Goal: Information Seeking & Learning: Learn about a topic

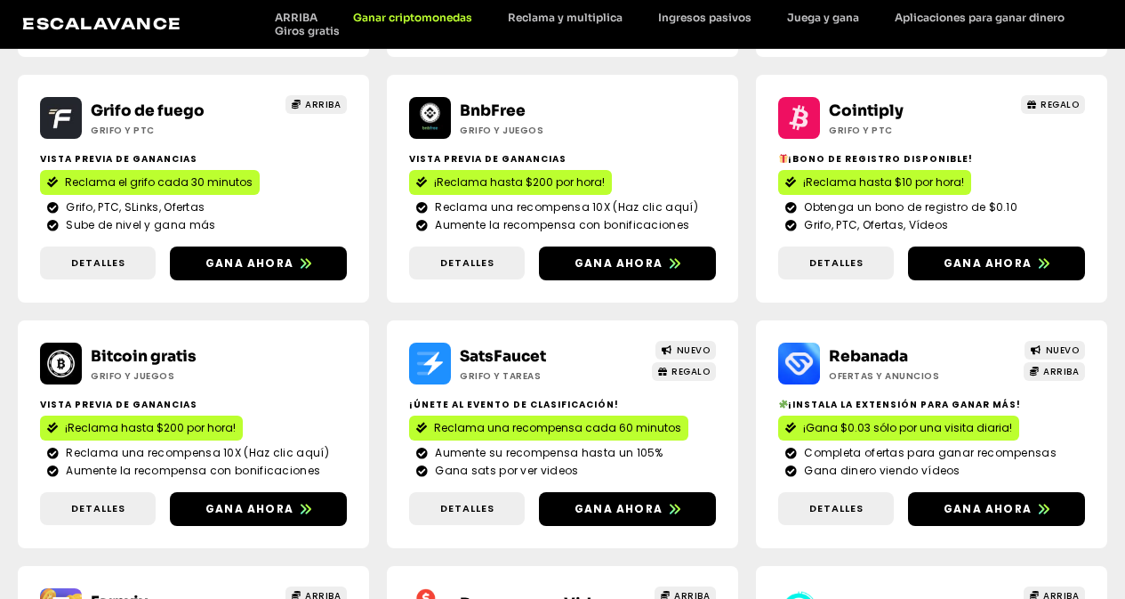
scroll to position [498, 0]
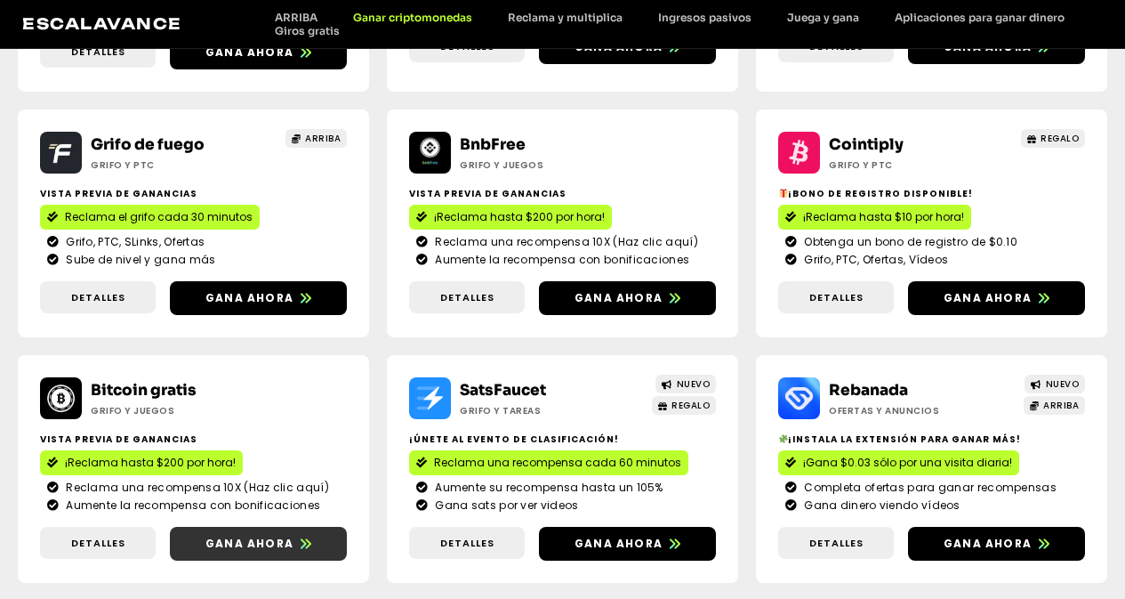
click at [294, 536] on font "Gana ahora" at bounding box center [250, 543] width 88 height 15
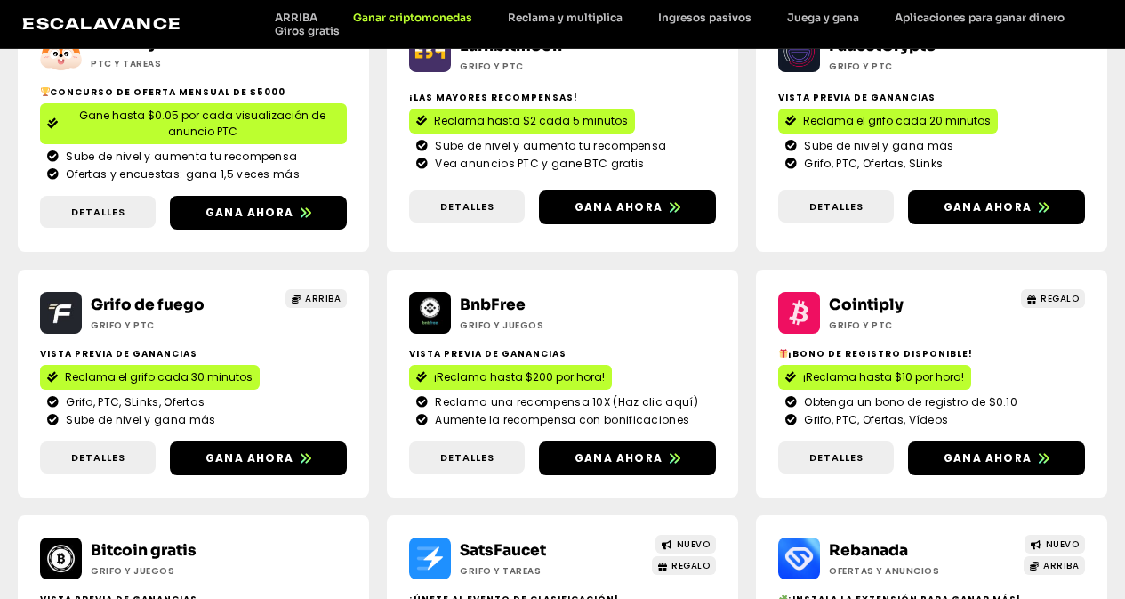
scroll to position [351, 0]
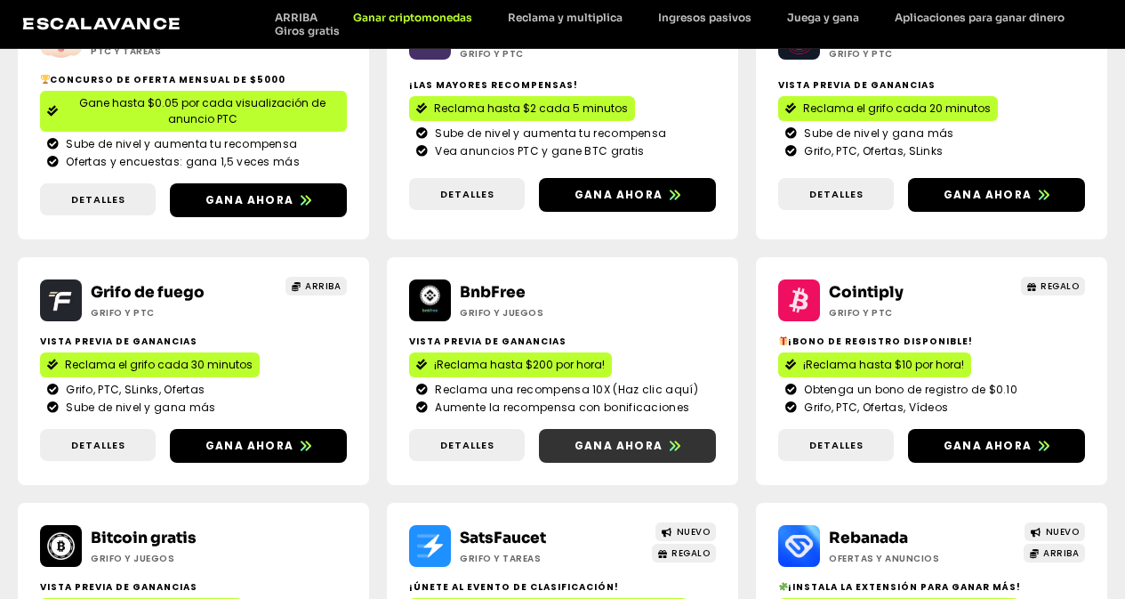
click at [575, 453] on font "Gana ahora" at bounding box center [619, 445] width 88 height 15
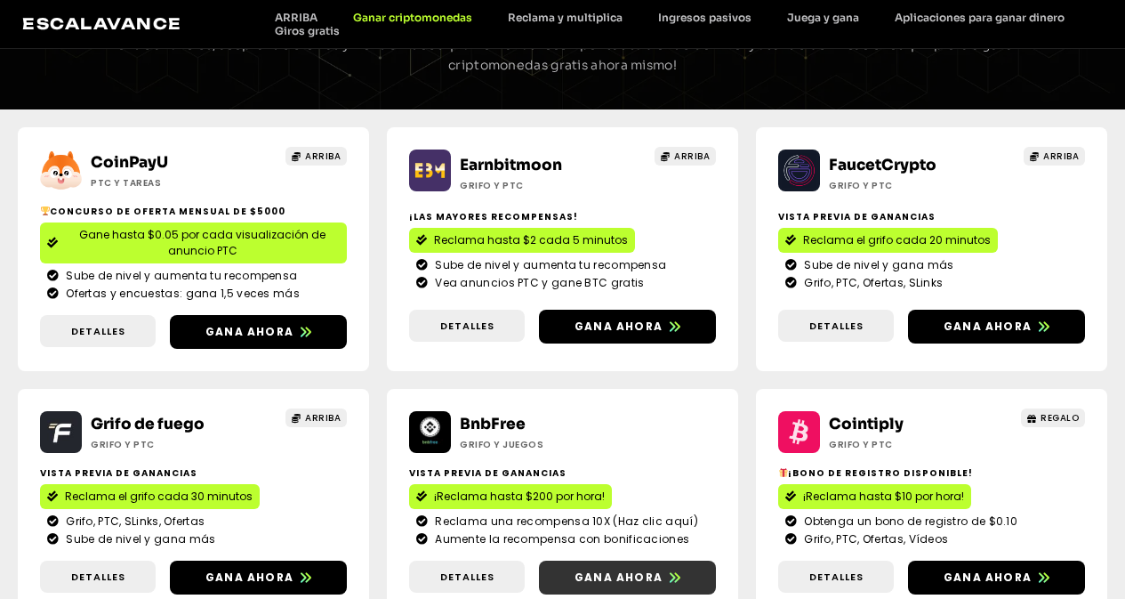
scroll to position [244, 0]
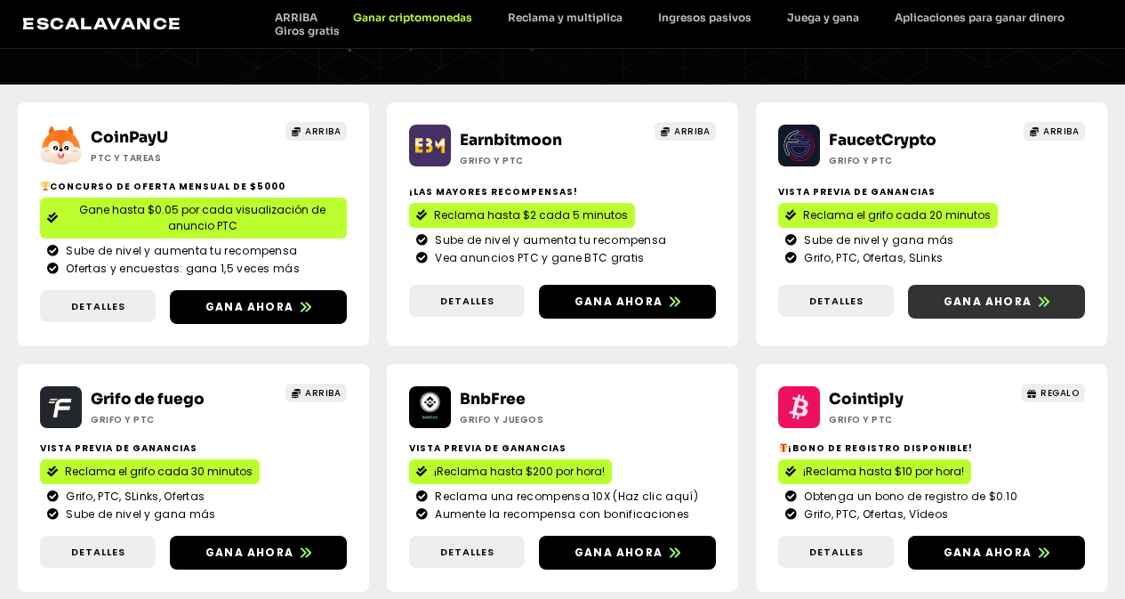
click at [944, 309] on font "Gana ahora" at bounding box center [988, 301] width 88 height 15
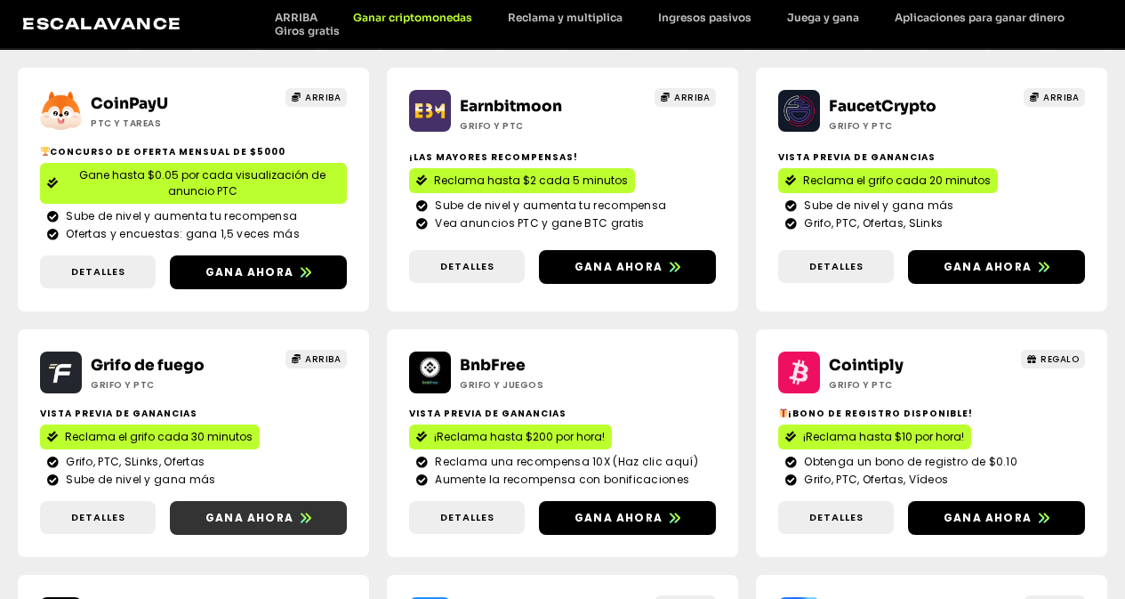
click at [294, 510] on font "Gana ahora" at bounding box center [250, 517] width 88 height 15
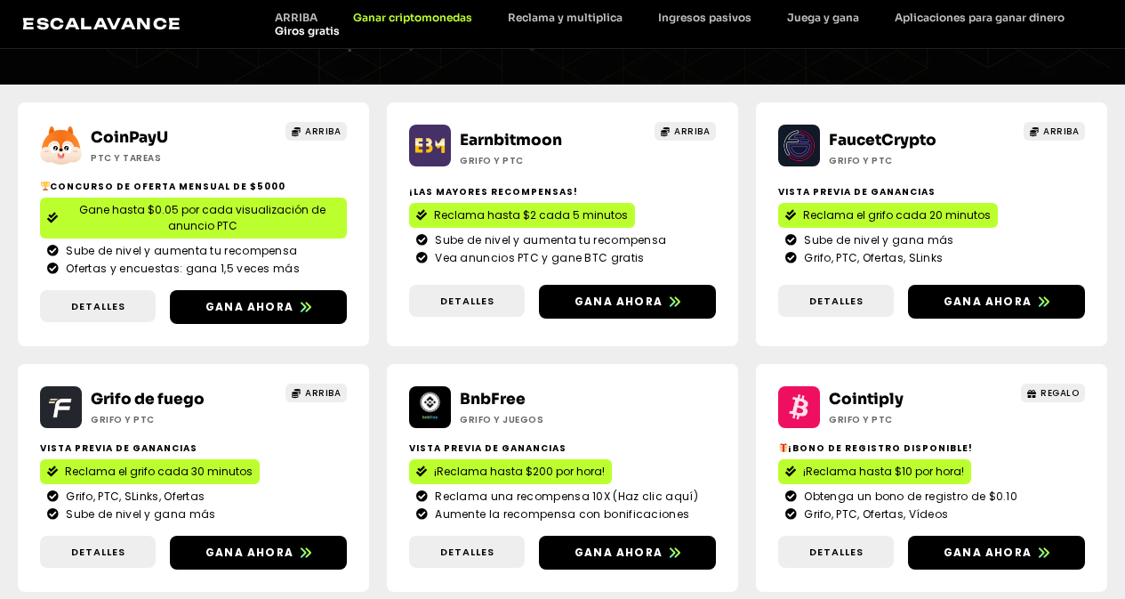
click at [312, 30] on font "Giros gratis" at bounding box center [307, 30] width 65 height 13
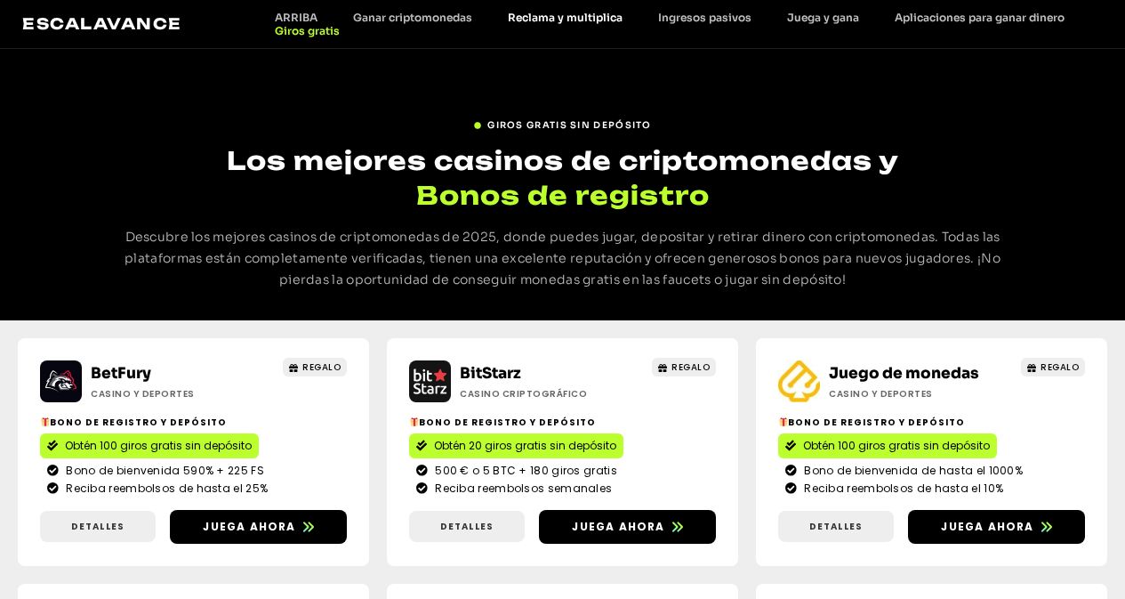
click at [579, 13] on font "Reclama y multiplica" at bounding box center [565, 17] width 115 height 13
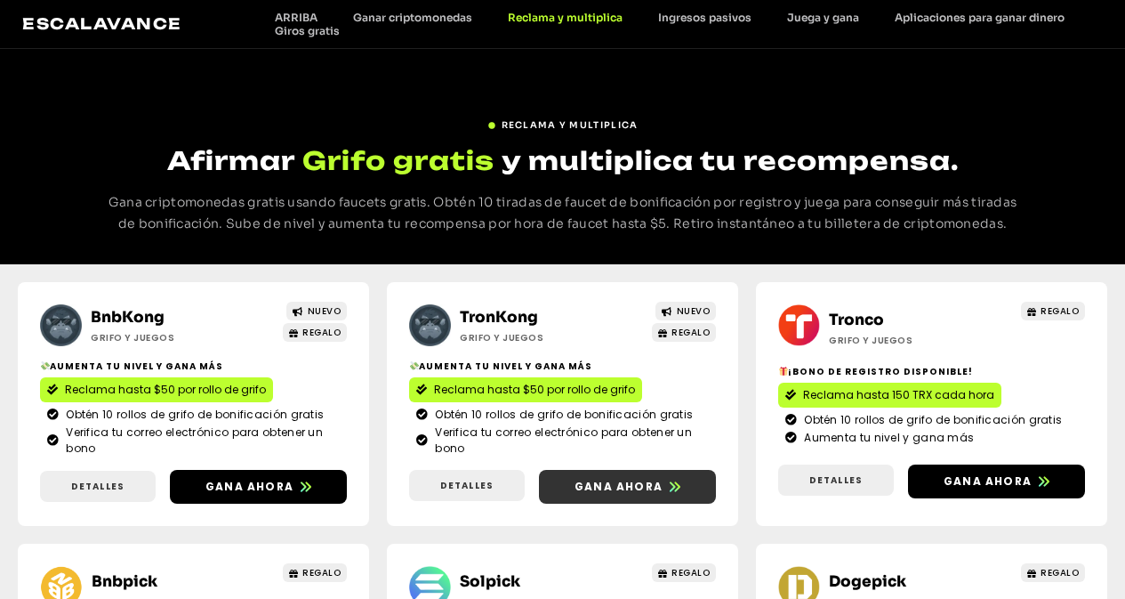
click at [575, 494] on font "Gana ahora" at bounding box center [619, 486] width 88 height 15
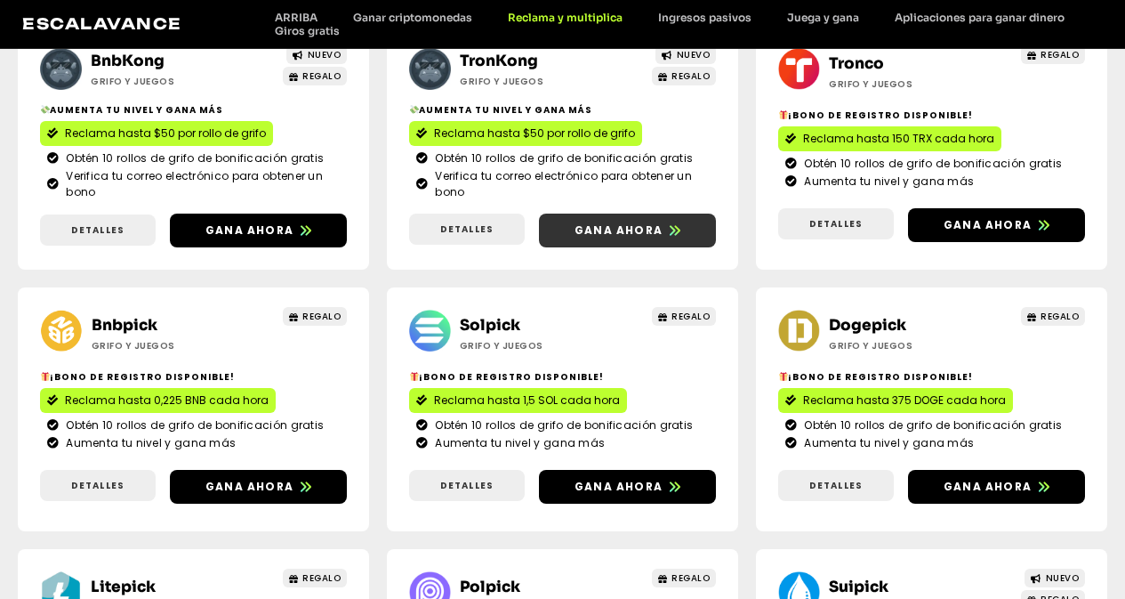
scroll to position [253, 0]
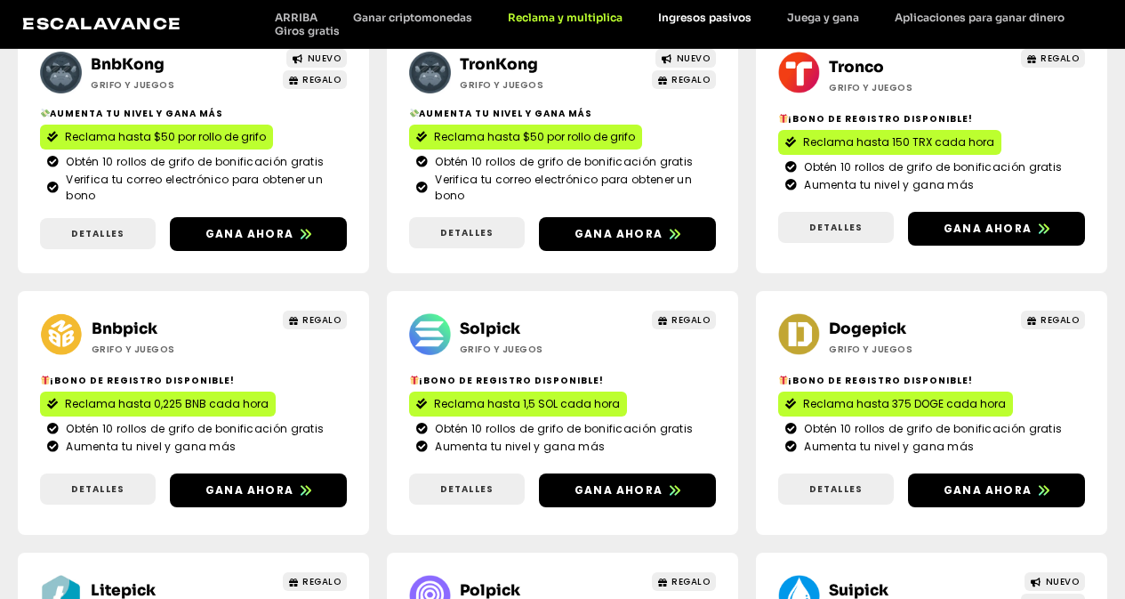
click at [738, 20] on font "Ingresos pasivos" at bounding box center [704, 17] width 93 height 13
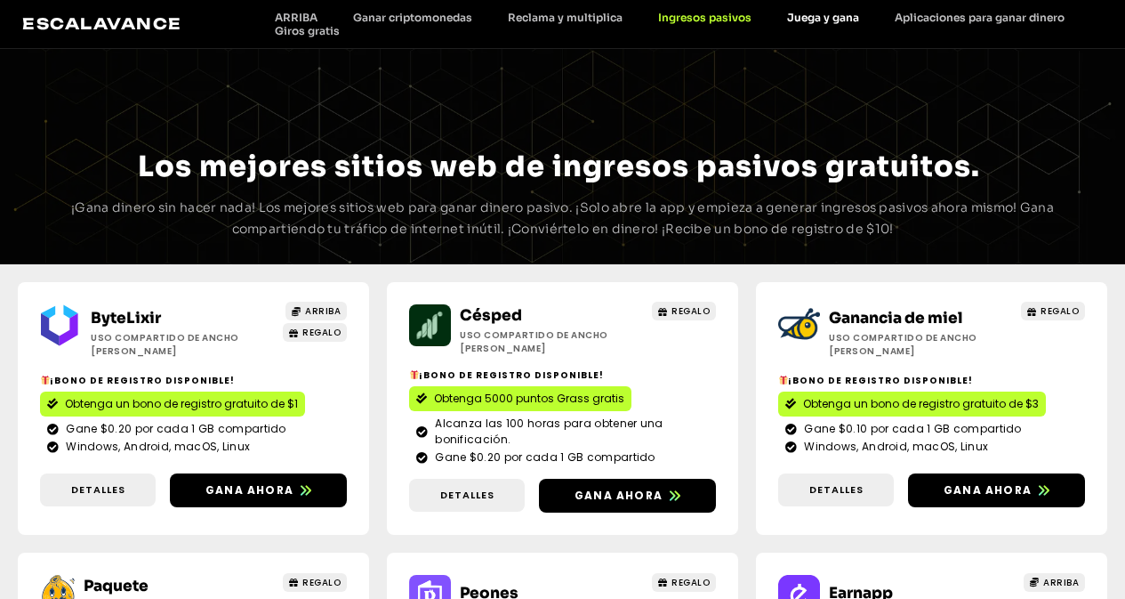
click at [834, 14] on font "Juega y gana" at bounding box center [823, 17] width 72 height 13
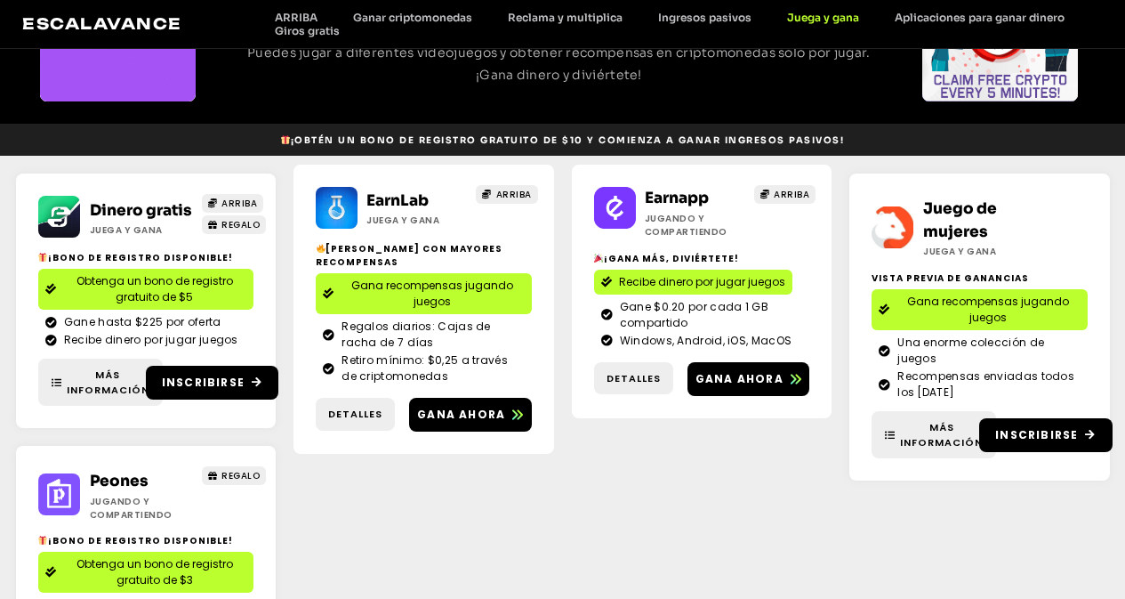
scroll to position [173, 0]
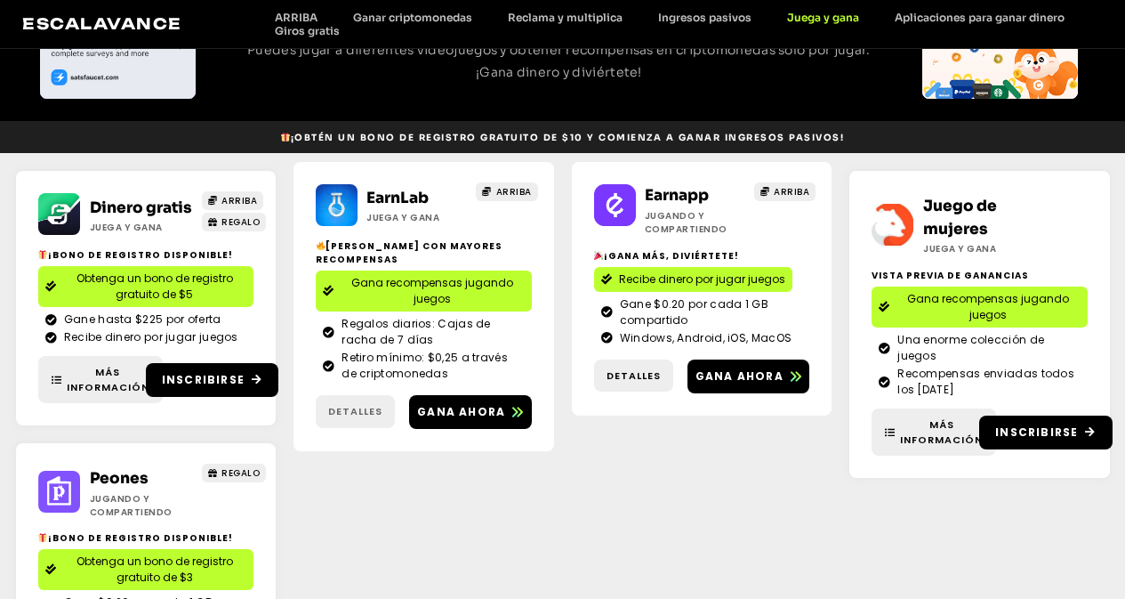
click at [376, 404] on font "Detalles" at bounding box center [355, 411] width 54 height 14
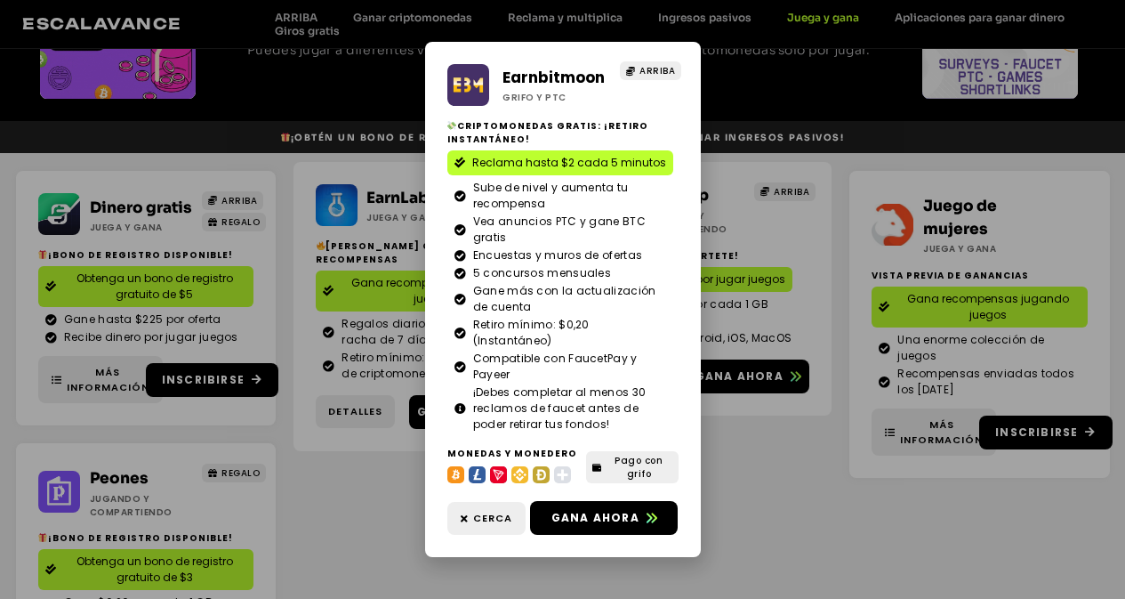
click at [736, 96] on div "Earnbitmoon Grifo y PTC ARRIBA Criptomonedas gratis: ¡retiro instantáneo! Recla…" at bounding box center [562, 299] width 1125 height 599
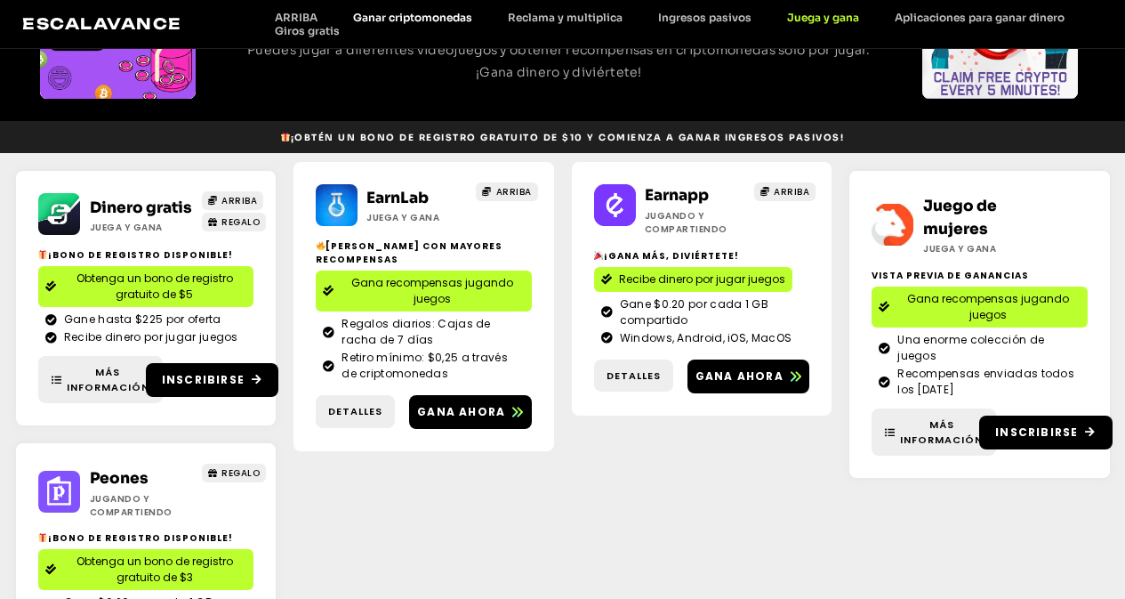
click at [417, 18] on font "Ganar criptomonedas" at bounding box center [412, 17] width 119 height 13
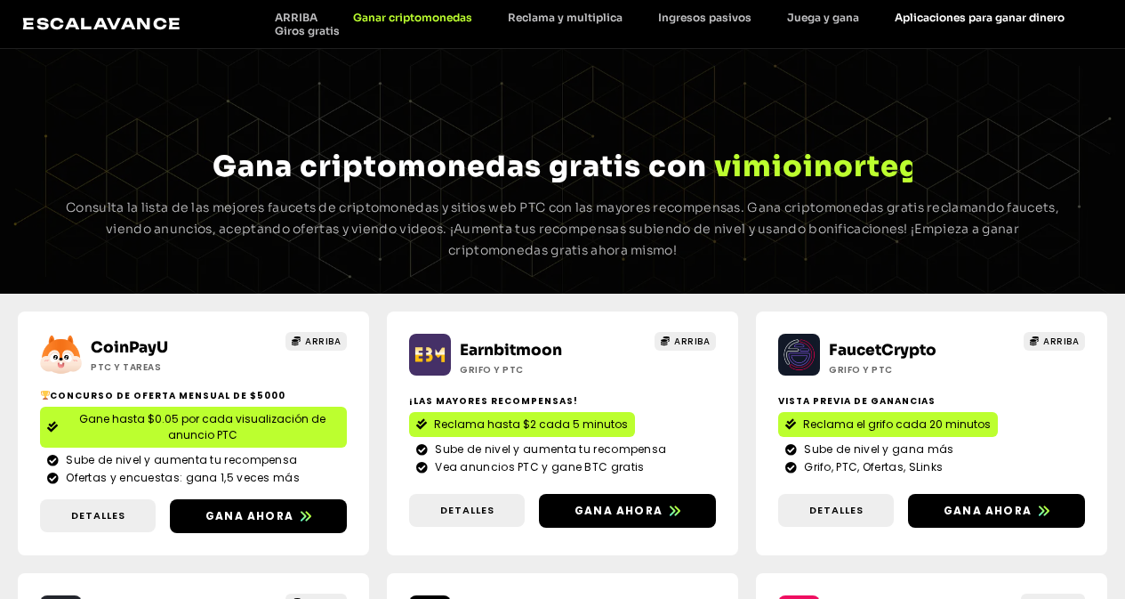
click at [934, 17] on font "Aplicaciones para ganar dinero" at bounding box center [980, 17] width 170 height 13
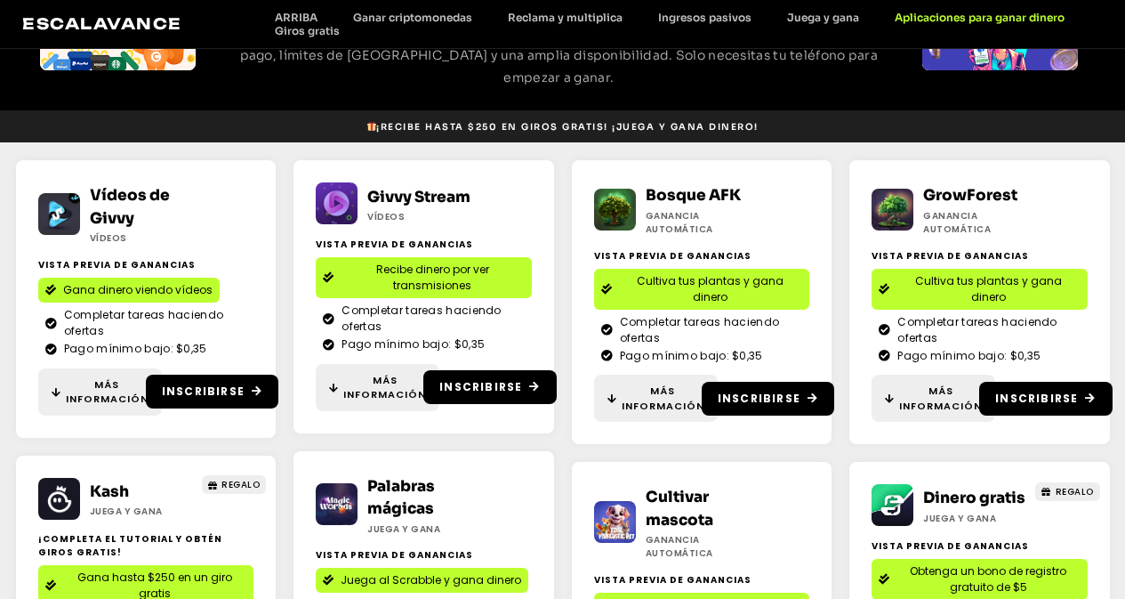
scroll to position [249, 0]
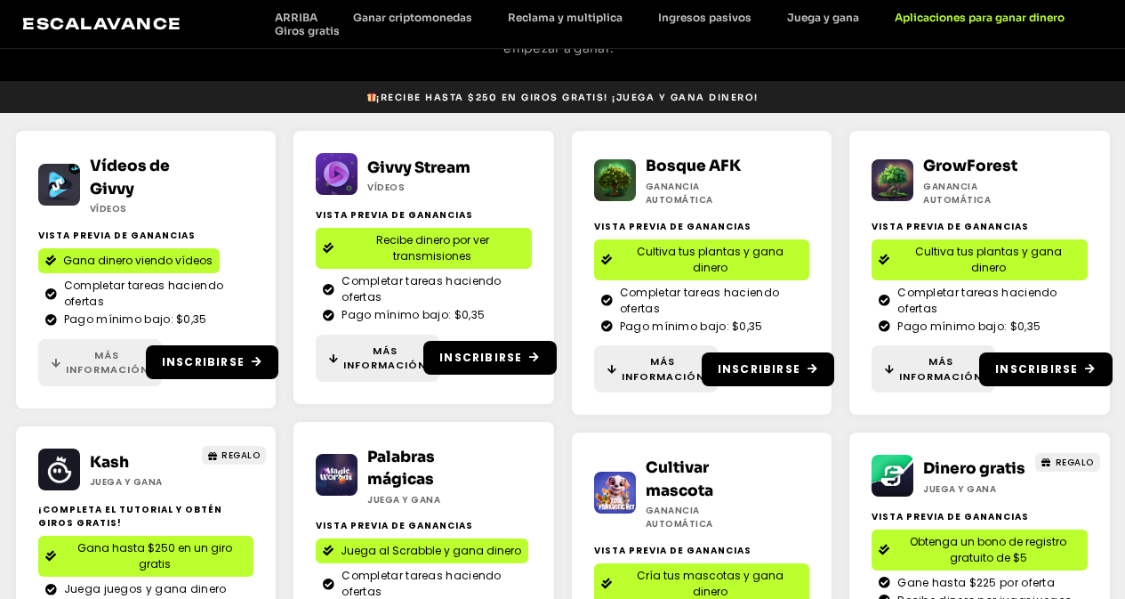
click at [92, 357] on span "Más información" at bounding box center [107, 362] width 83 height 29
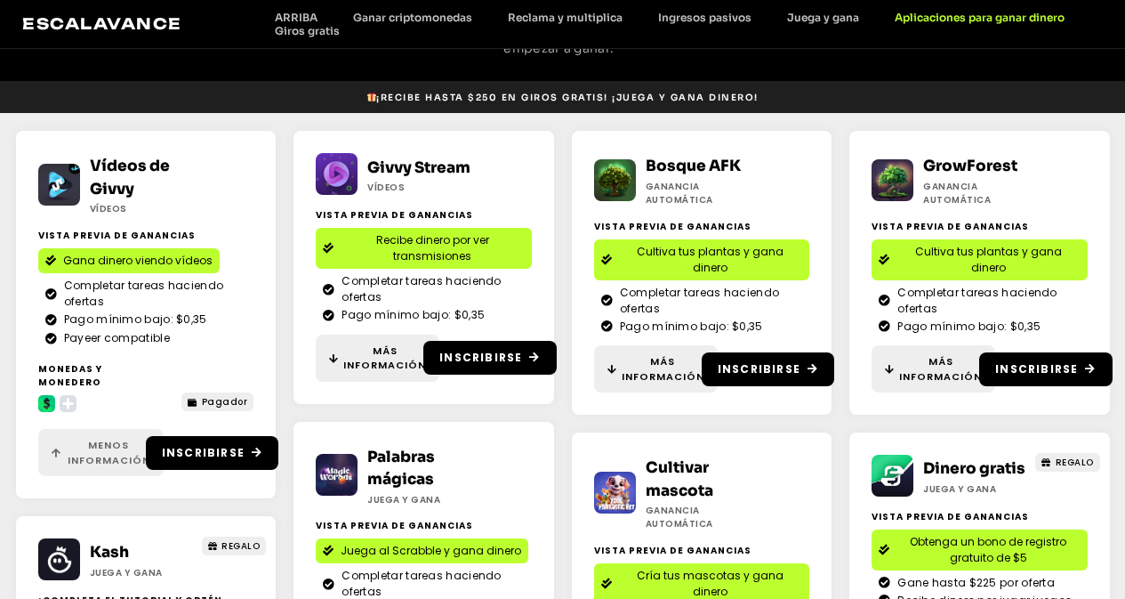
click at [74, 438] on span "Menos información" at bounding box center [109, 452] width 83 height 29
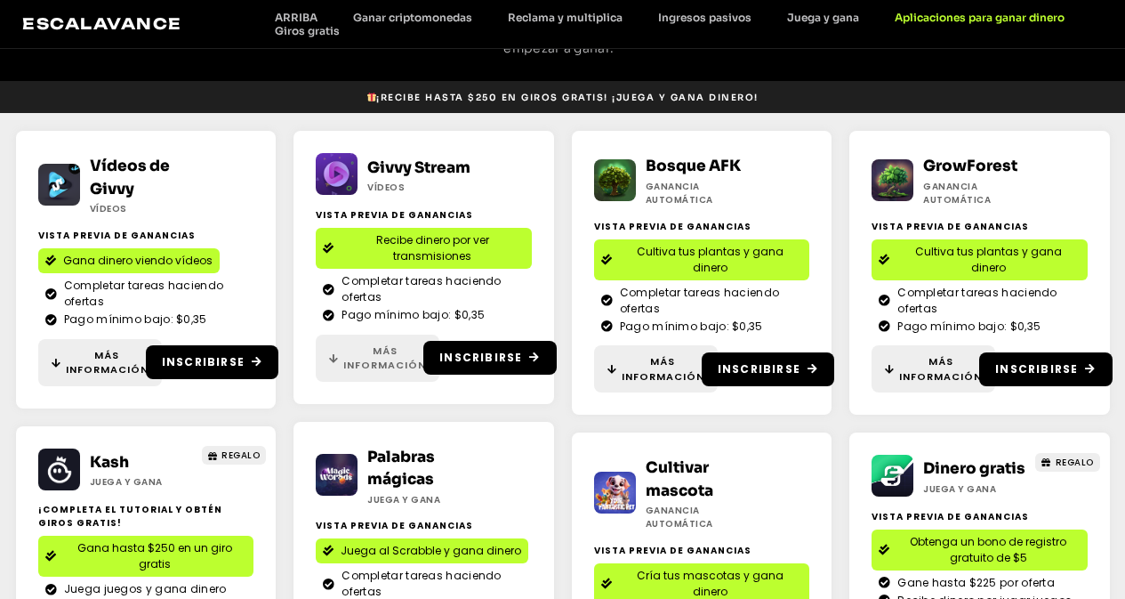
click at [396, 357] on span "Más información" at bounding box center [384, 357] width 83 height 29
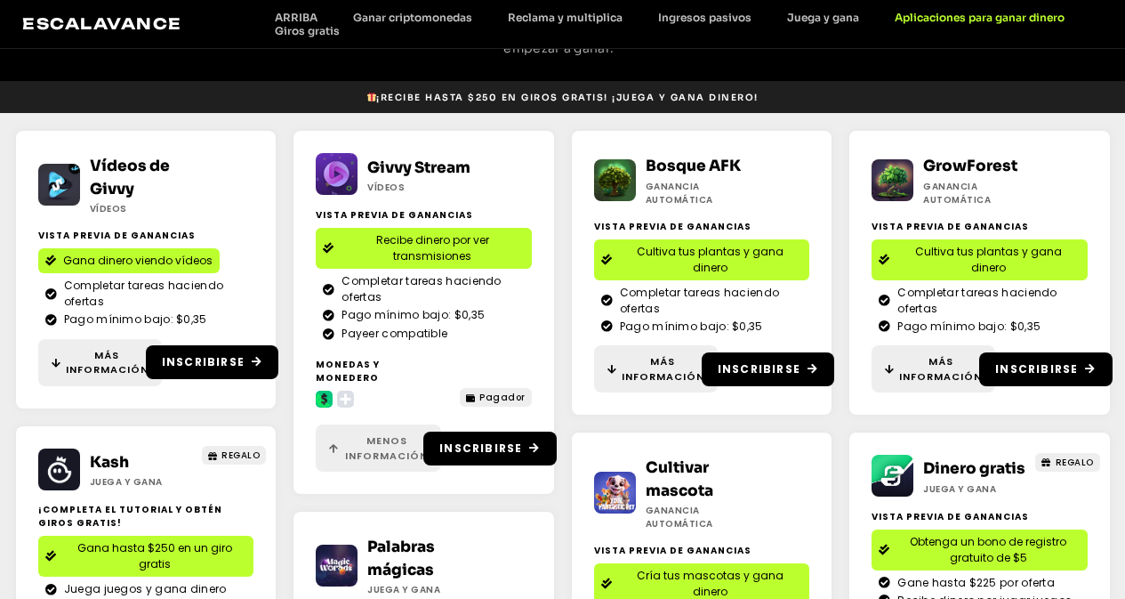
click at [353, 435] on font "Menos información" at bounding box center [386, 447] width 83 height 29
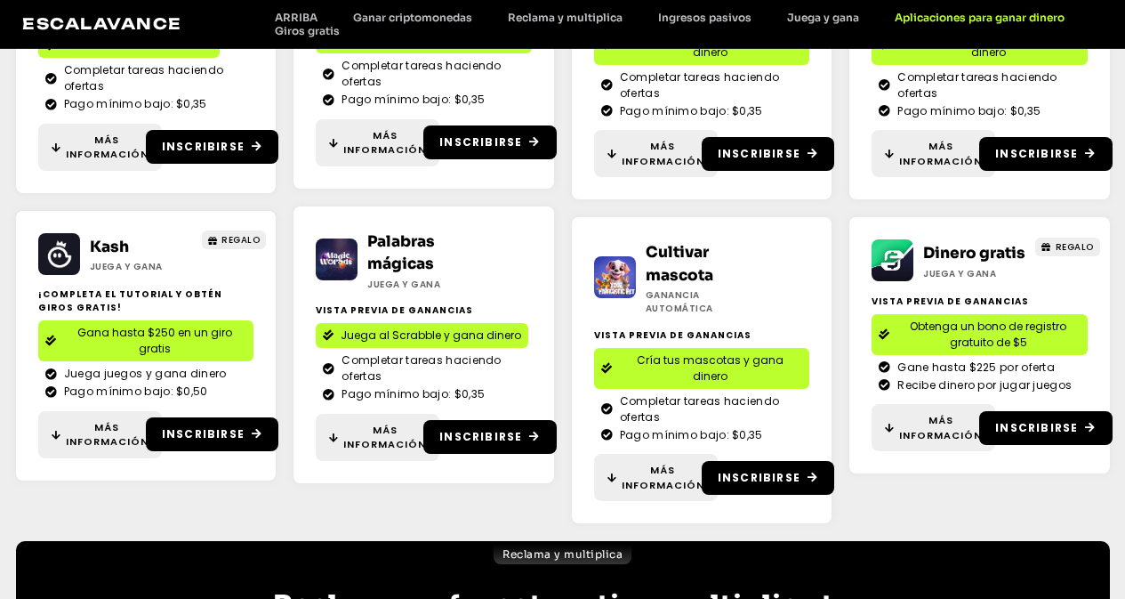
scroll to position [498, 0]
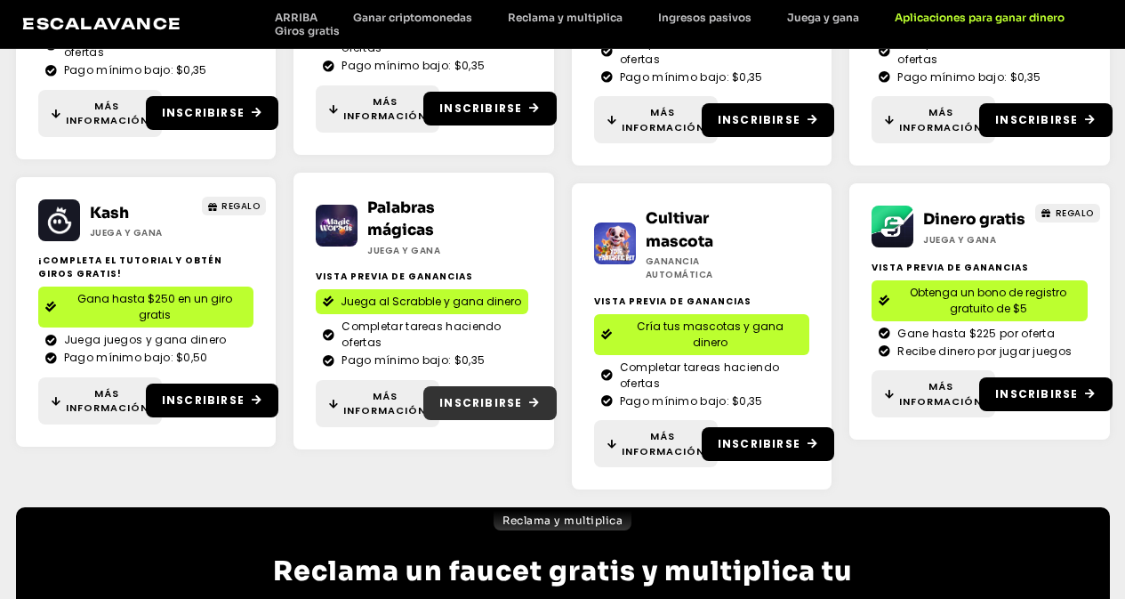
click at [485, 407] on font "Inscribirse" at bounding box center [481, 402] width 83 height 15
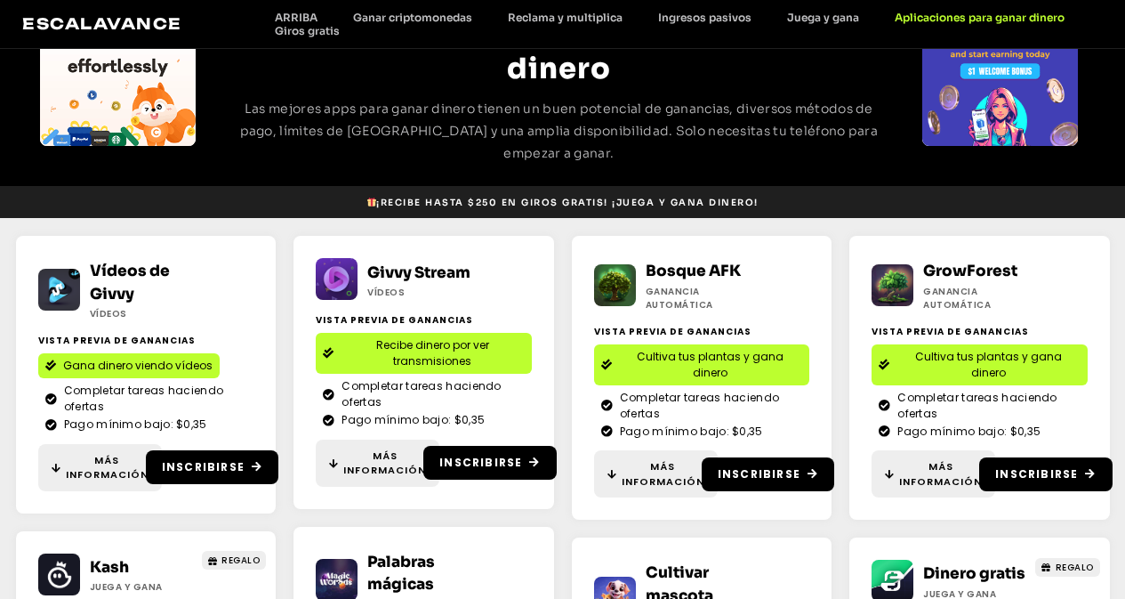
scroll to position [0, 0]
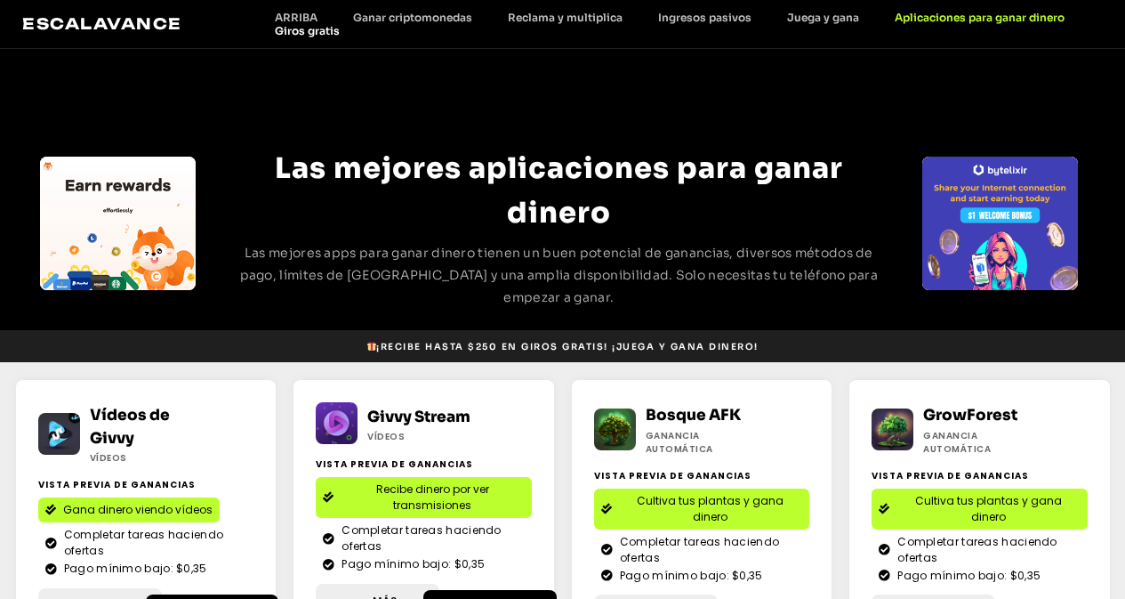
click at [295, 27] on font "Giros gratis" at bounding box center [307, 30] width 65 height 13
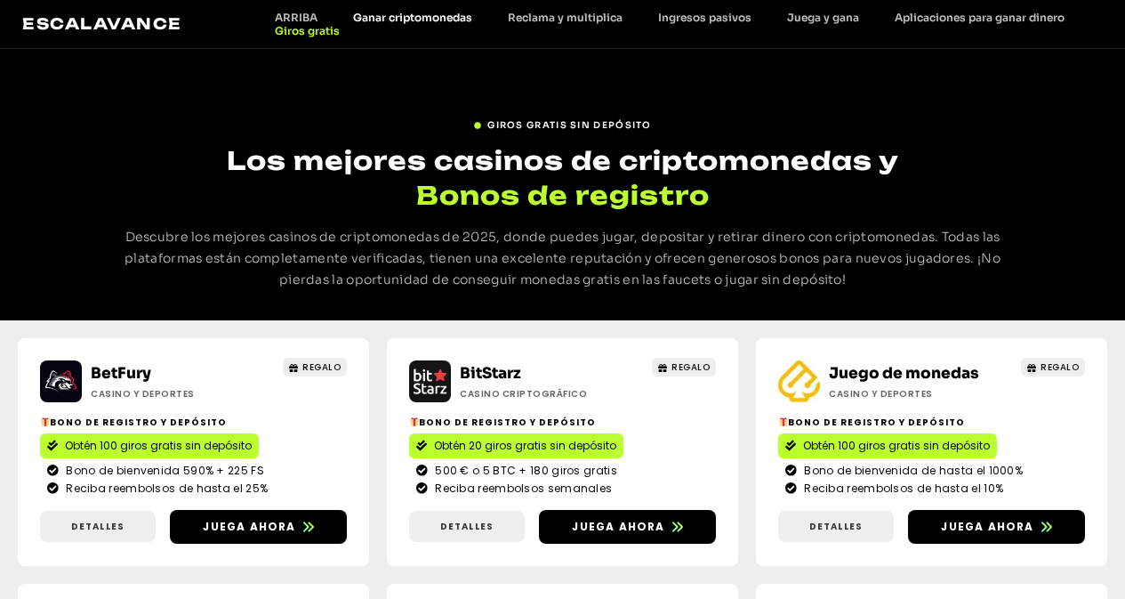
click at [391, 15] on font "Ganar criptomonedas" at bounding box center [412, 17] width 119 height 13
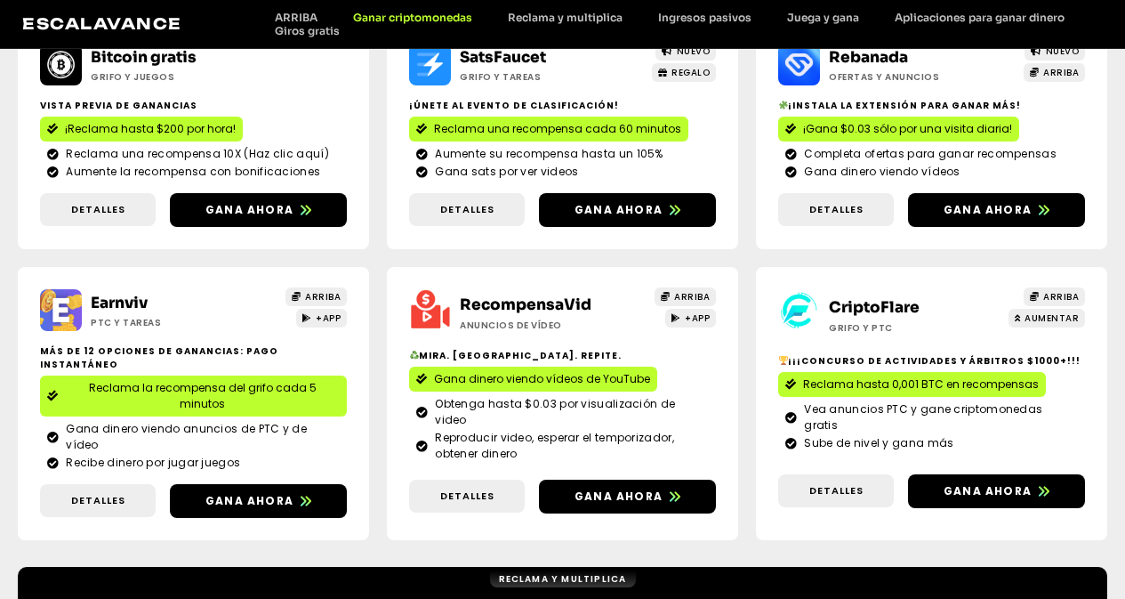
scroll to position [795, 0]
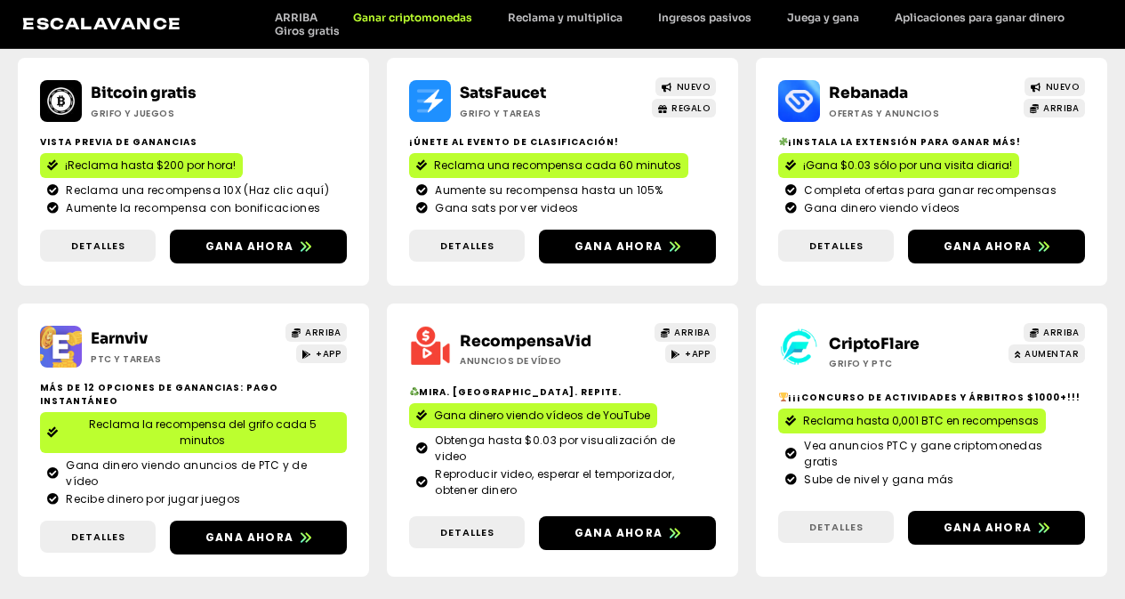
click at [864, 520] on font "Detalles" at bounding box center [837, 527] width 54 height 14
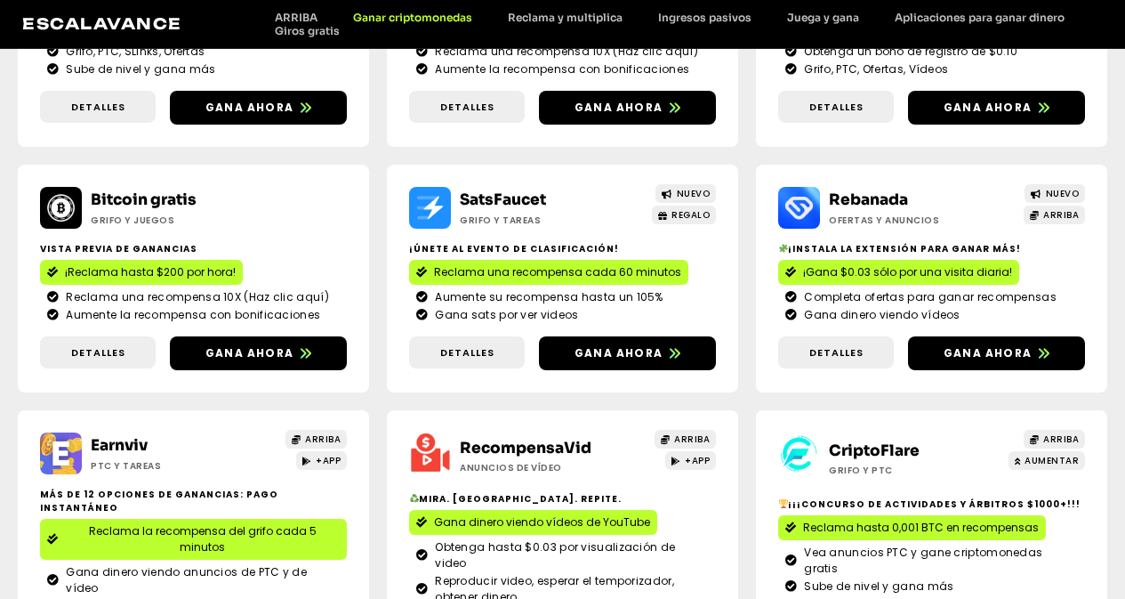
scroll to position [696, 0]
